Goal: Transaction & Acquisition: Obtain resource

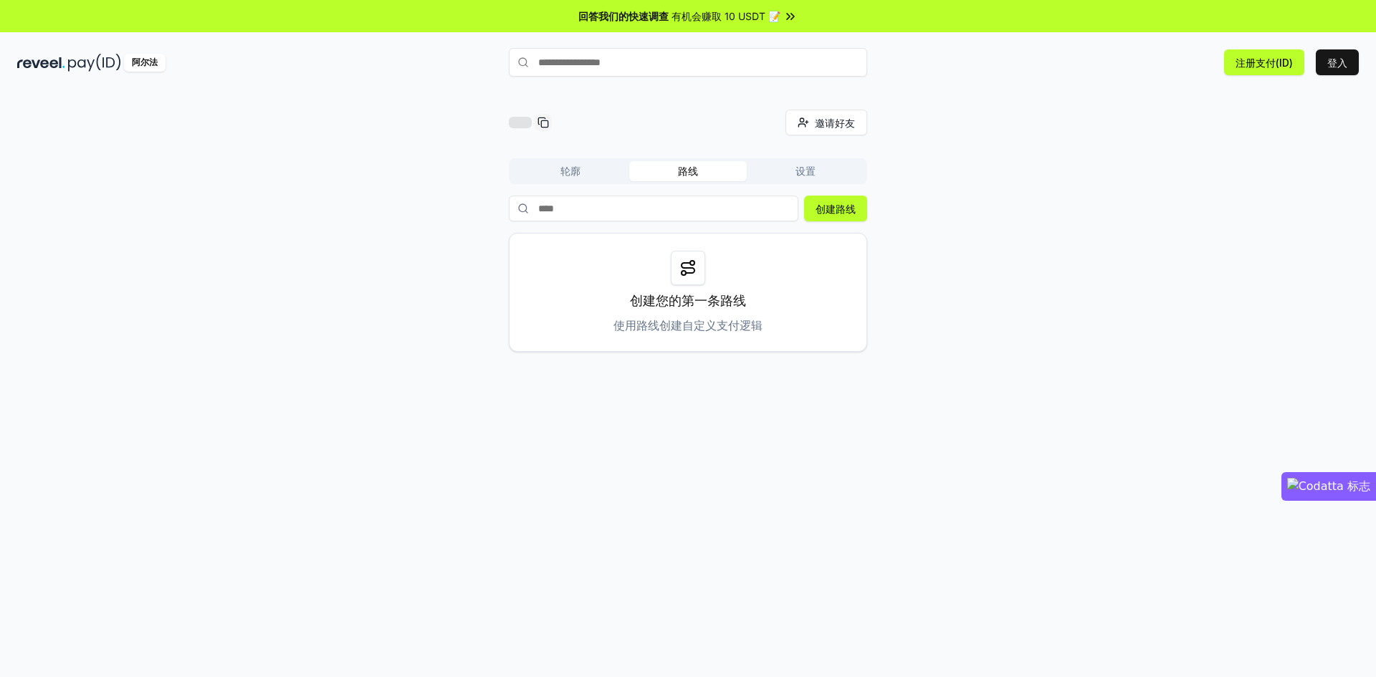
click at [1058, 178] on div "邀请好友 邀请 轮廓 路线 设置 创建路线 创建您的第一条路线 使用路线创建自定义支付逻辑" at bounding box center [687, 231] width 1341 height 242
click at [582, 167] on button "轮廓" at bounding box center [571, 171] width 118 height 20
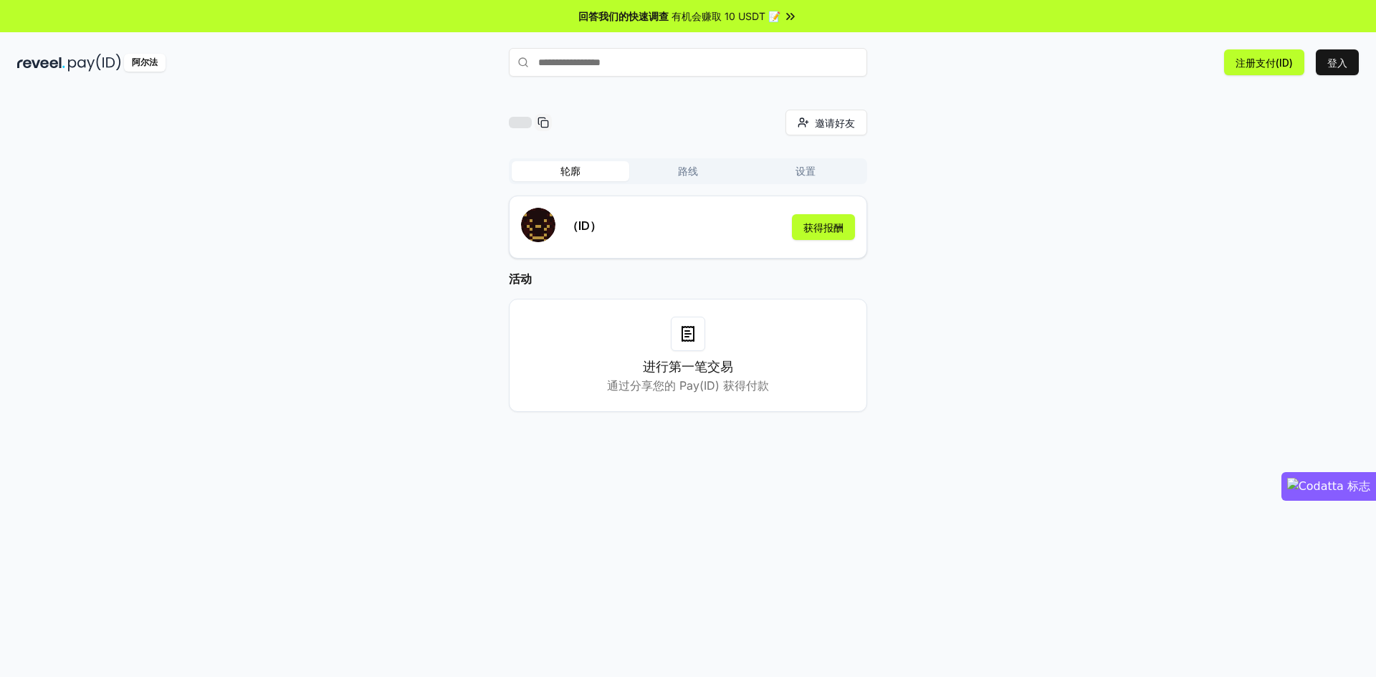
click at [749, 18] on font "有机会赚取 10 USDT 📝" at bounding box center [725, 16] width 109 height 12
click at [1007, 321] on div "邀请好友 邀请 轮廓 路线 设置 （ID） 获得报酬 活动 进行第一笔交易 通过分享您的 Pay(ID) 获得付款" at bounding box center [687, 272] width 1341 height 325
click at [216, 254] on div "邀请好友 邀请 轮廓 路线 设置 （ID） 获得报酬 活动 进行第一笔交易 通过分享您的 Pay(ID) 获得付款" at bounding box center [687, 272] width 1341 height 325
click at [155, 380] on div "邀请好友 邀请 轮廓 路线 设置 （ID） 获得报酬 活动 进行第一笔交易 通过分享您的 Pay(ID) 获得付款" at bounding box center [687, 272] width 1341 height 325
